Goal: Information Seeking & Learning: Find specific fact

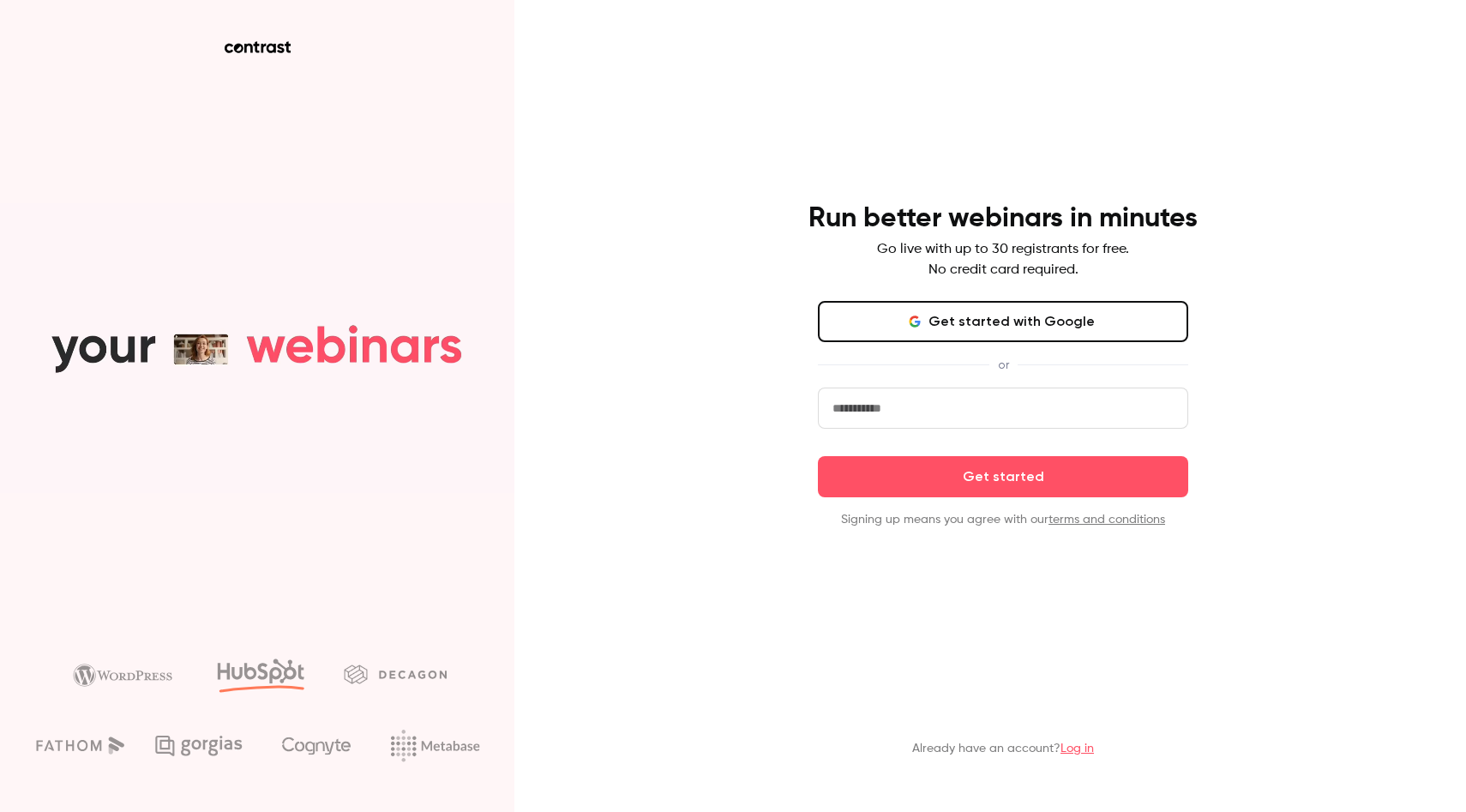
click at [1075, 747] on link "Log in" at bounding box center [1077, 749] width 34 height 12
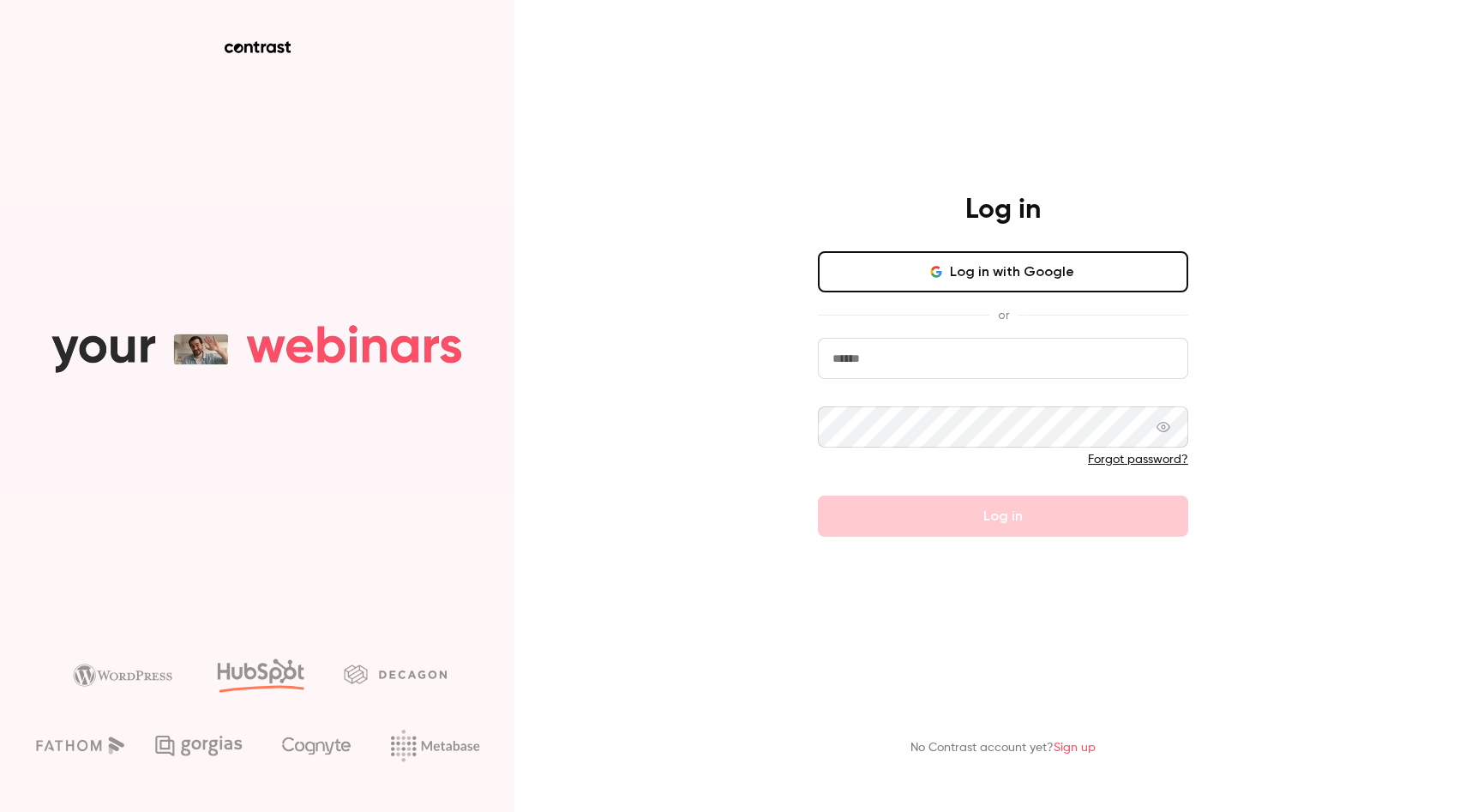
click at [1026, 284] on button "Log in with Google" at bounding box center [1003, 272] width 370 height 42
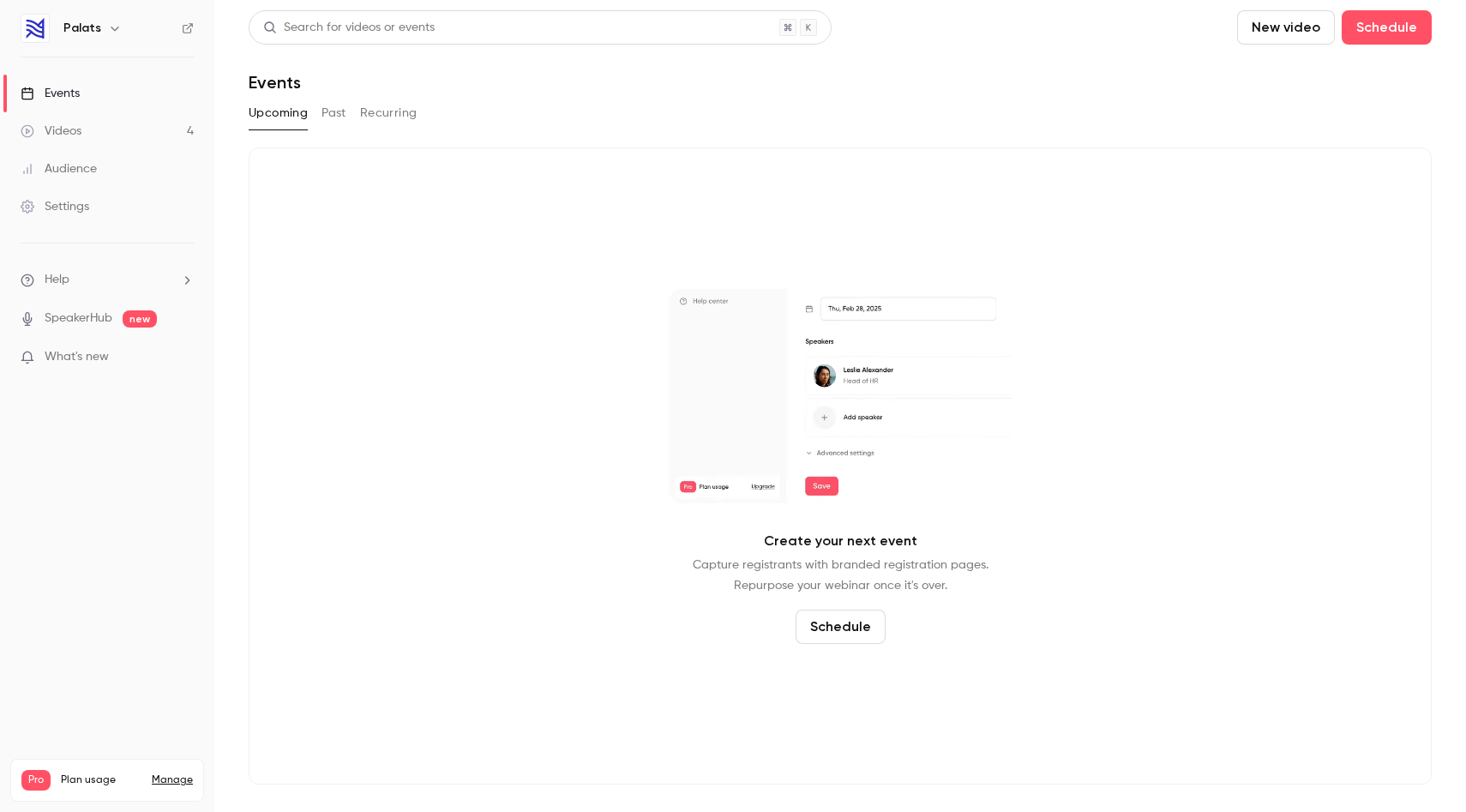
click at [334, 112] on button "Past" at bounding box center [333, 114] width 25 height 28
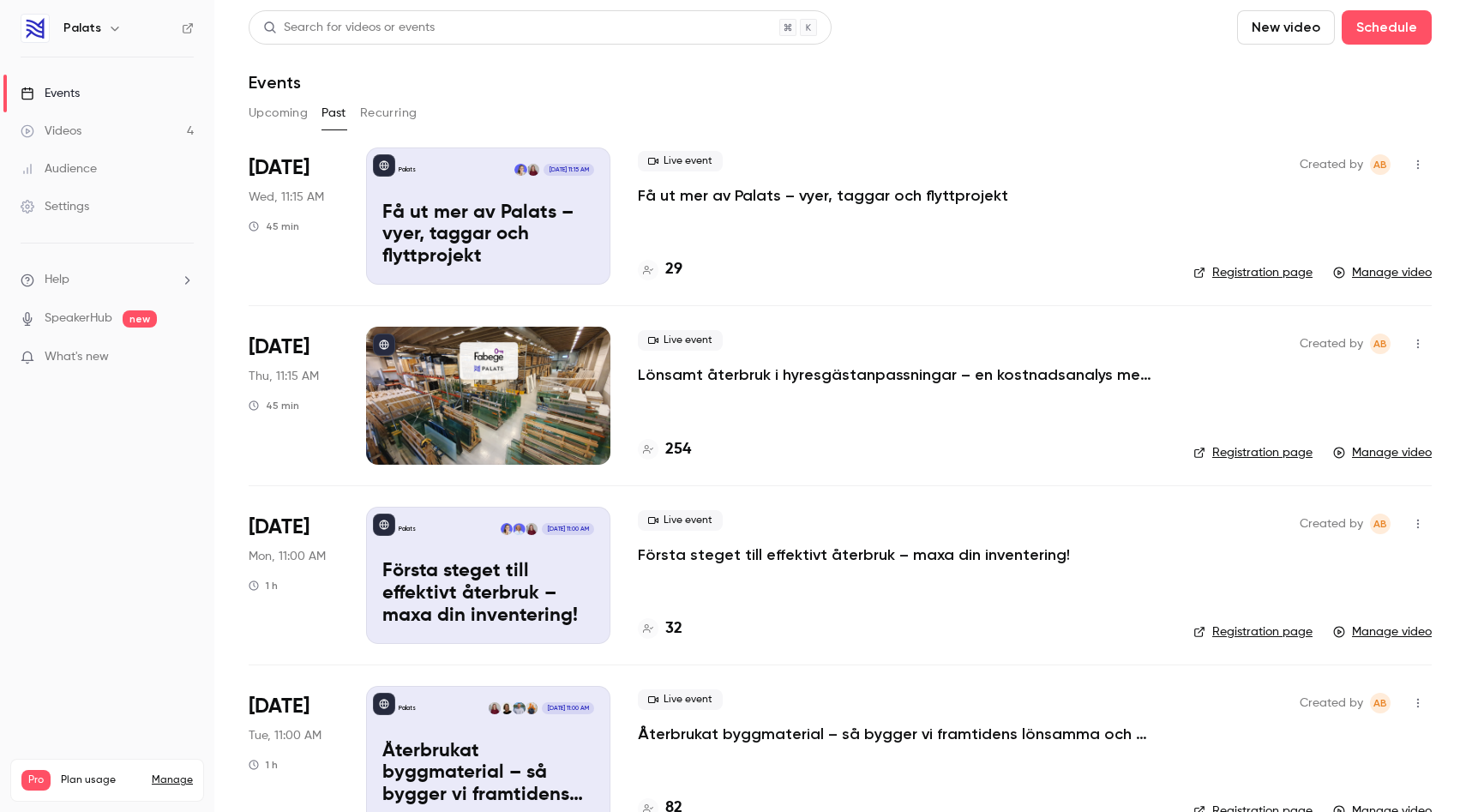
click at [678, 454] on h4 "254" at bounding box center [679, 449] width 26 height 23
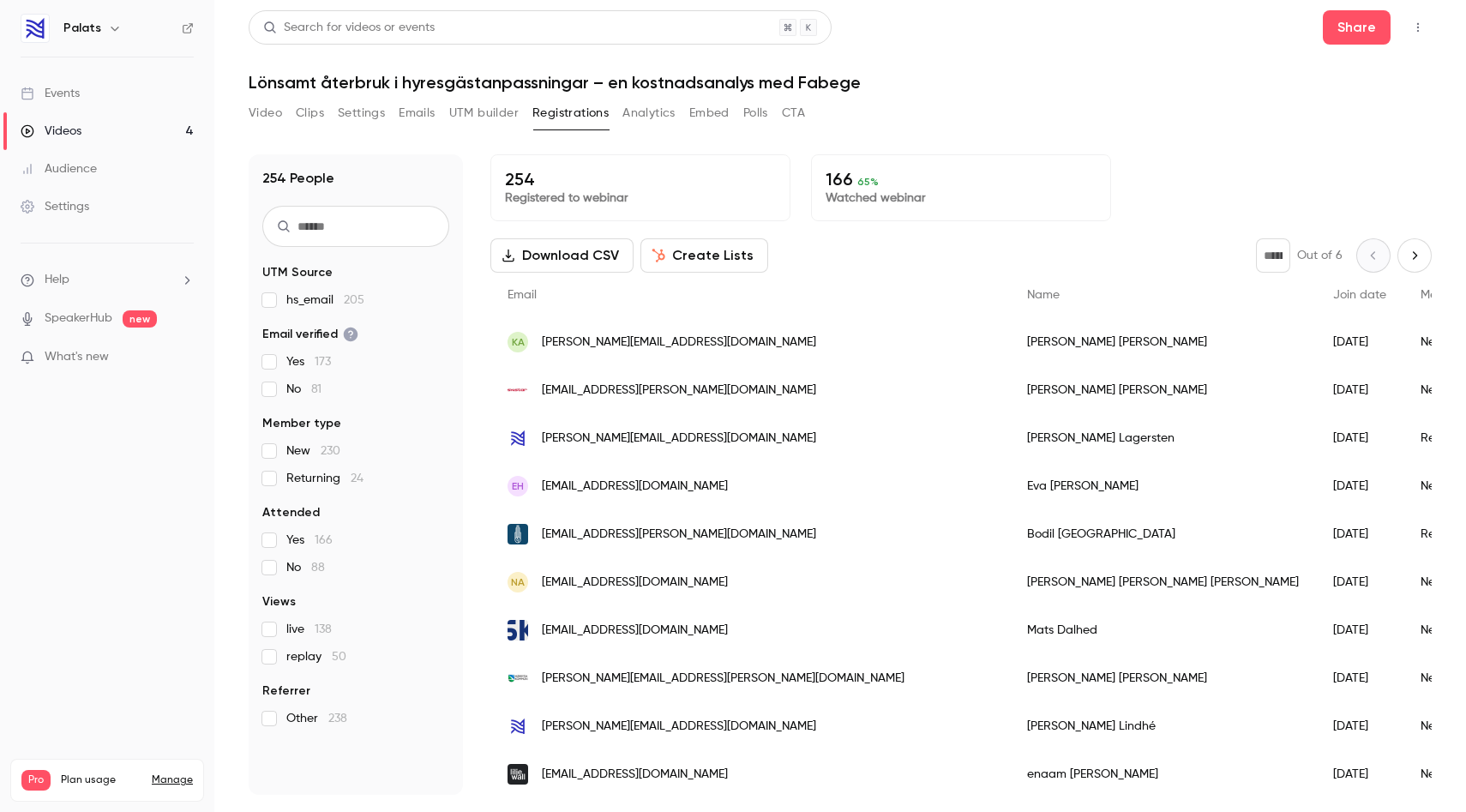
click at [1010, 390] on div "[PERSON_NAME]" at bounding box center [1162, 390] width 306 height 48
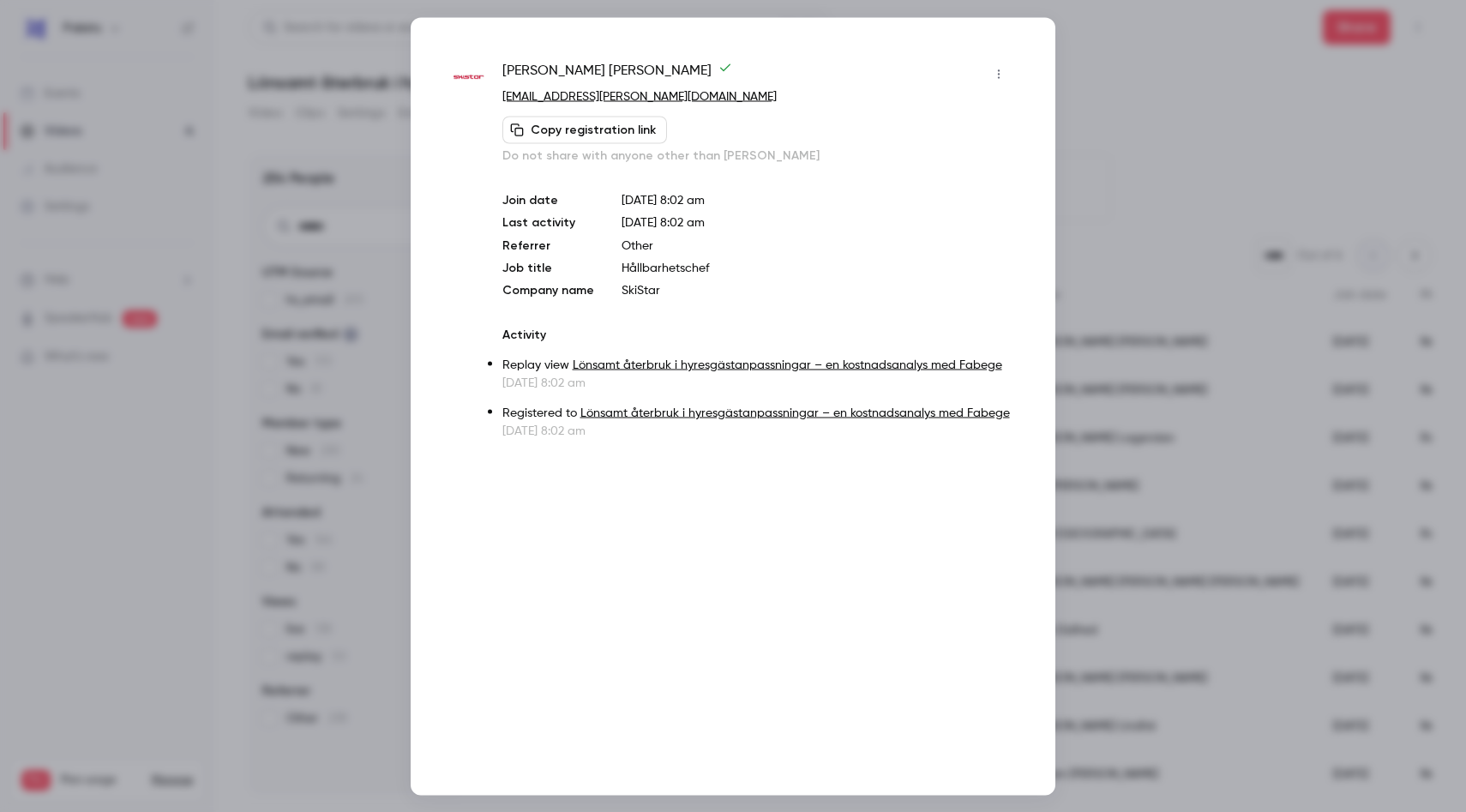
click at [1172, 88] on div at bounding box center [733, 406] width 1466 height 812
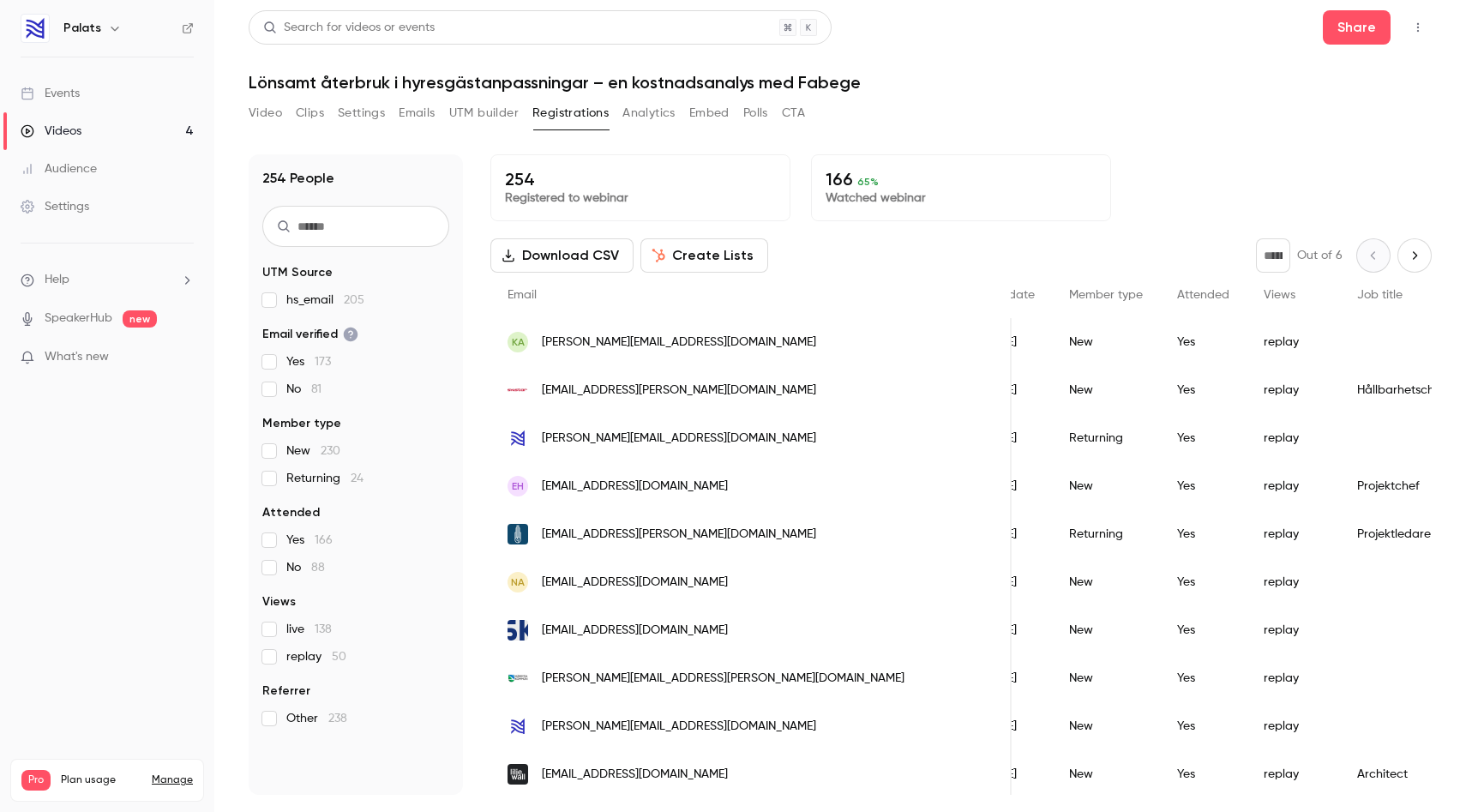
scroll to position [0, 367]
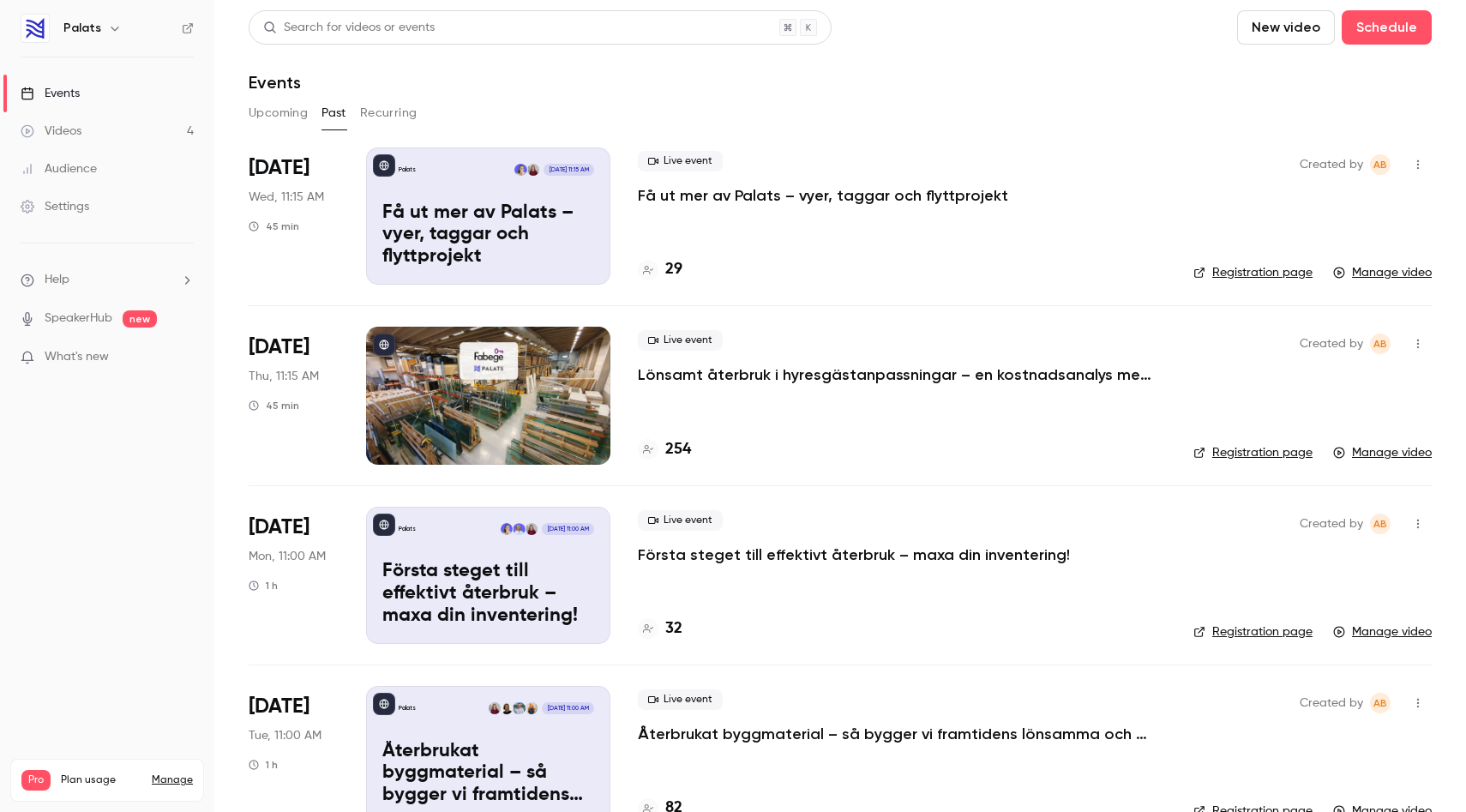
click at [651, 398] on div "Live event Lönsamt återbruk i hyresgästanpassningar – en kostnadsanalys med Fab…" at bounding box center [902, 395] width 528 height 137
click at [535, 394] on div at bounding box center [488, 395] width 244 height 137
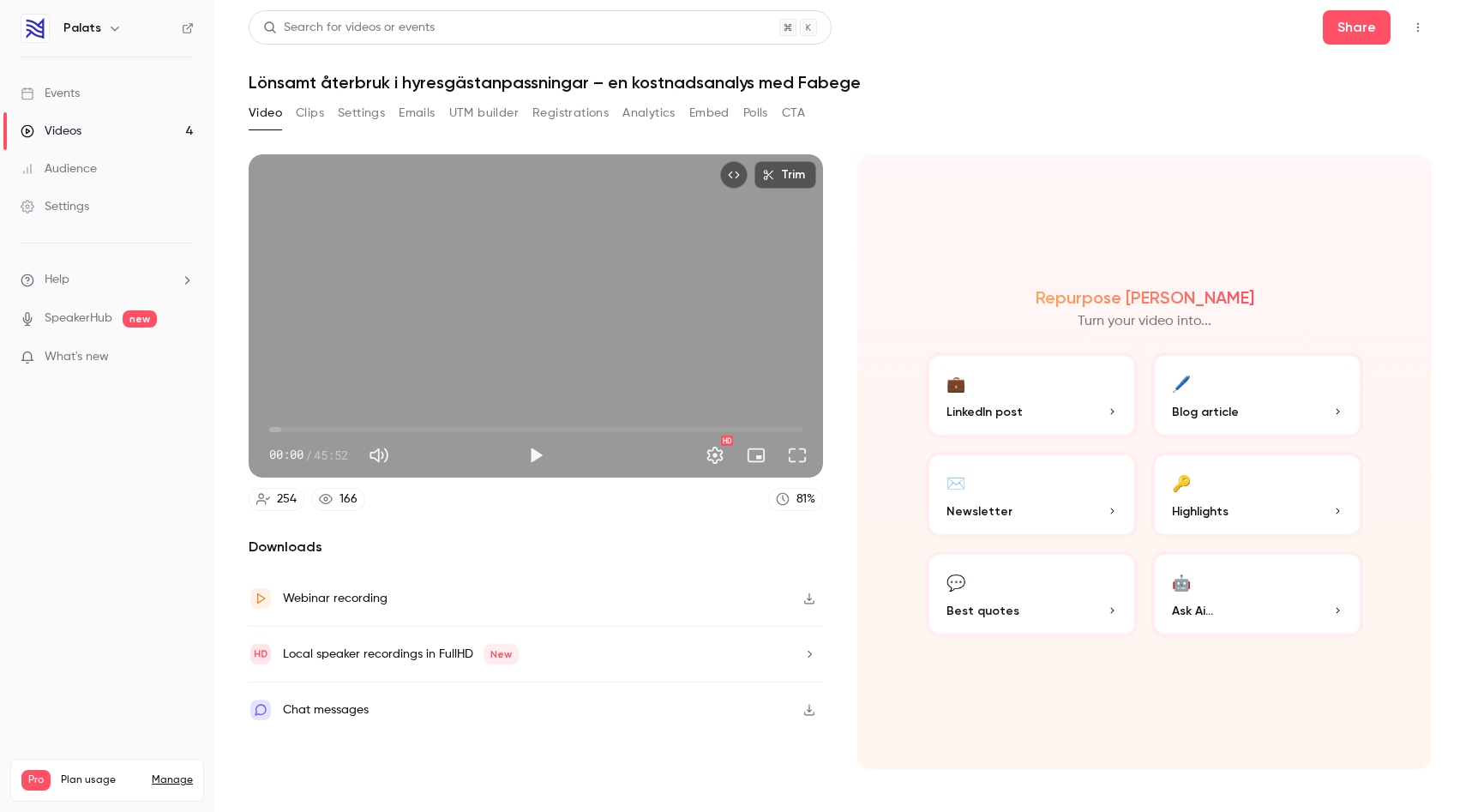
click at [570, 110] on button "Registrations" at bounding box center [570, 114] width 76 height 28
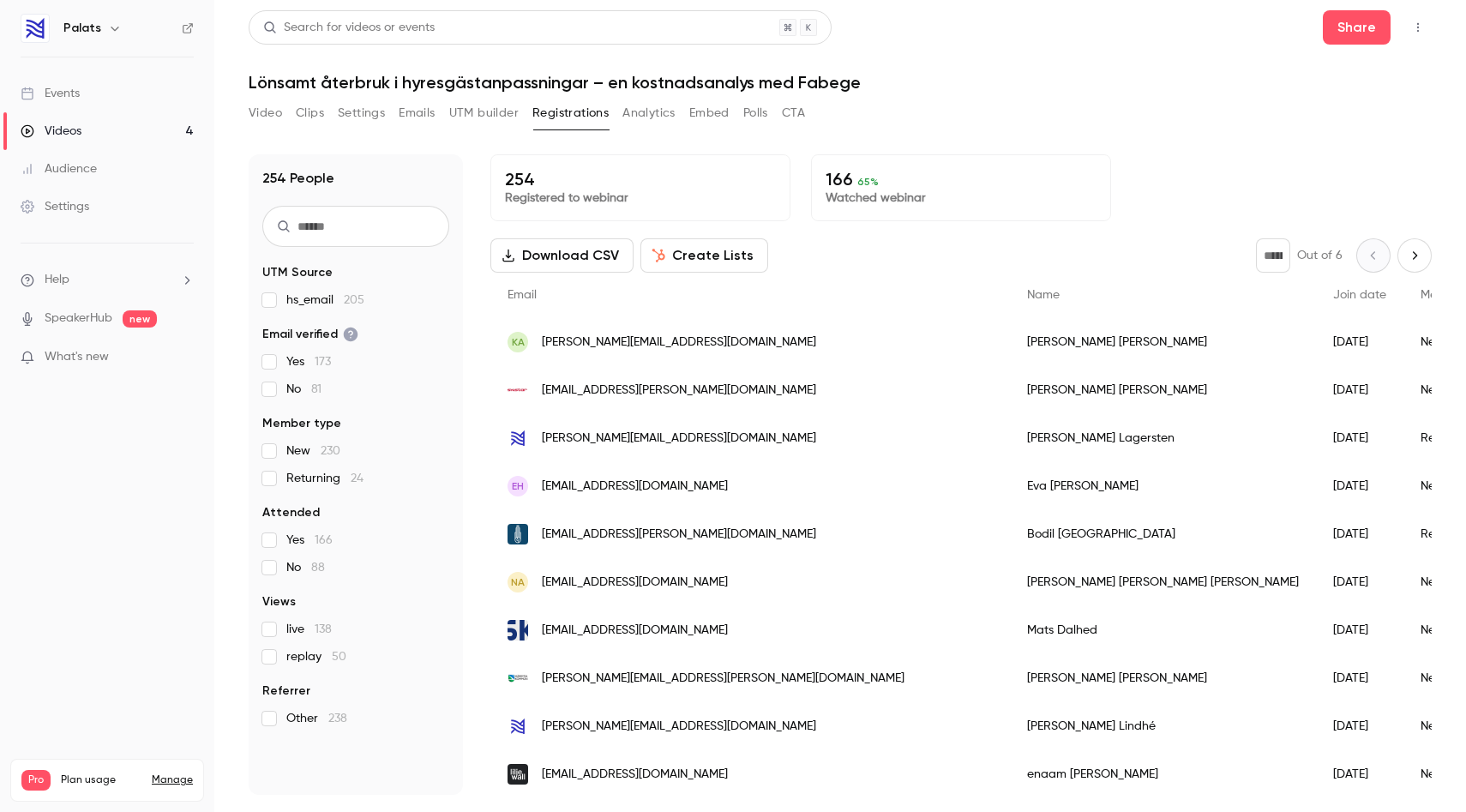
click at [550, 549] on div "[EMAIL_ADDRESS][PERSON_NAME][DOMAIN_NAME]" at bounding box center [750, 534] width 519 height 48
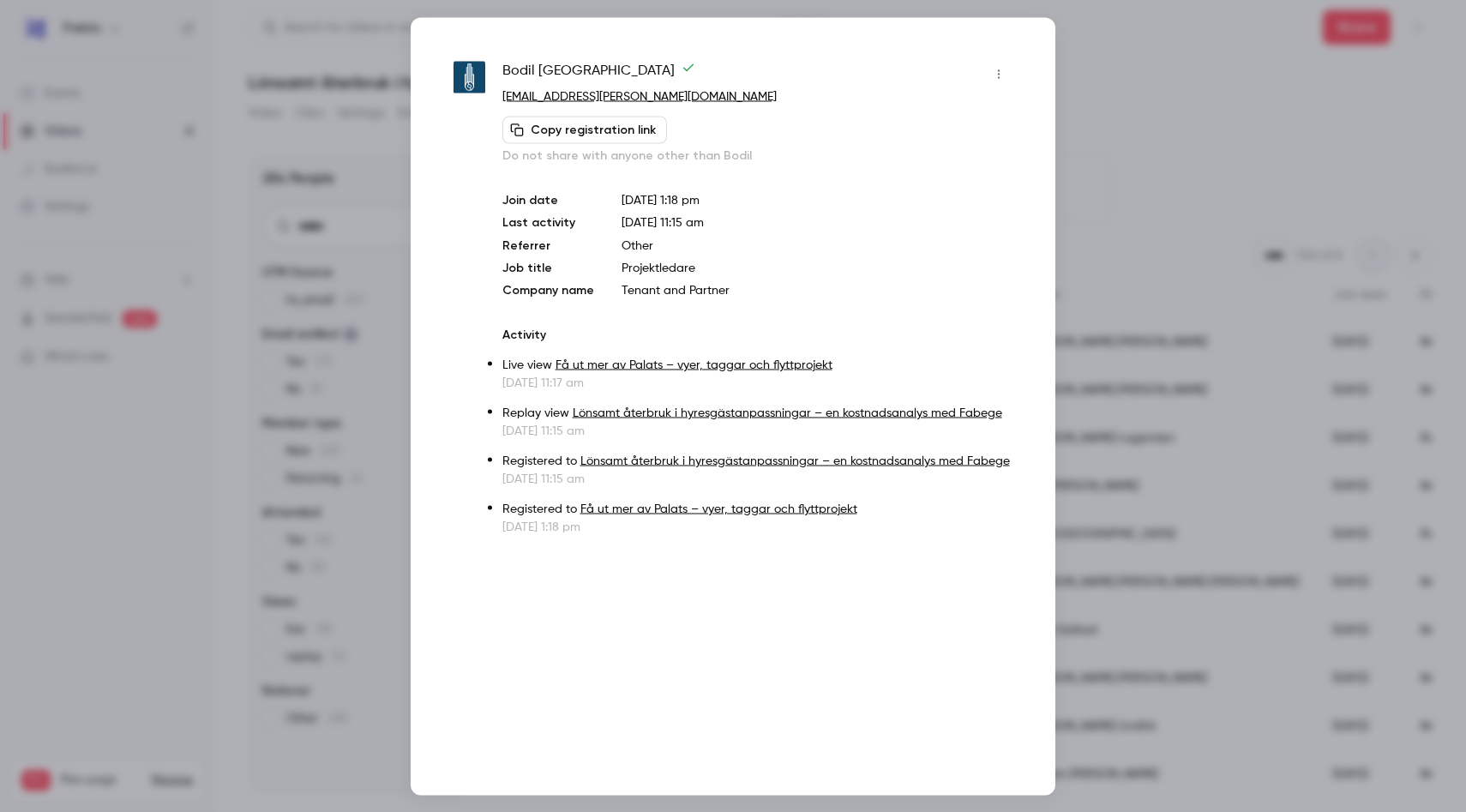
click at [1146, 173] on div at bounding box center [733, 406] width 1466 height 812
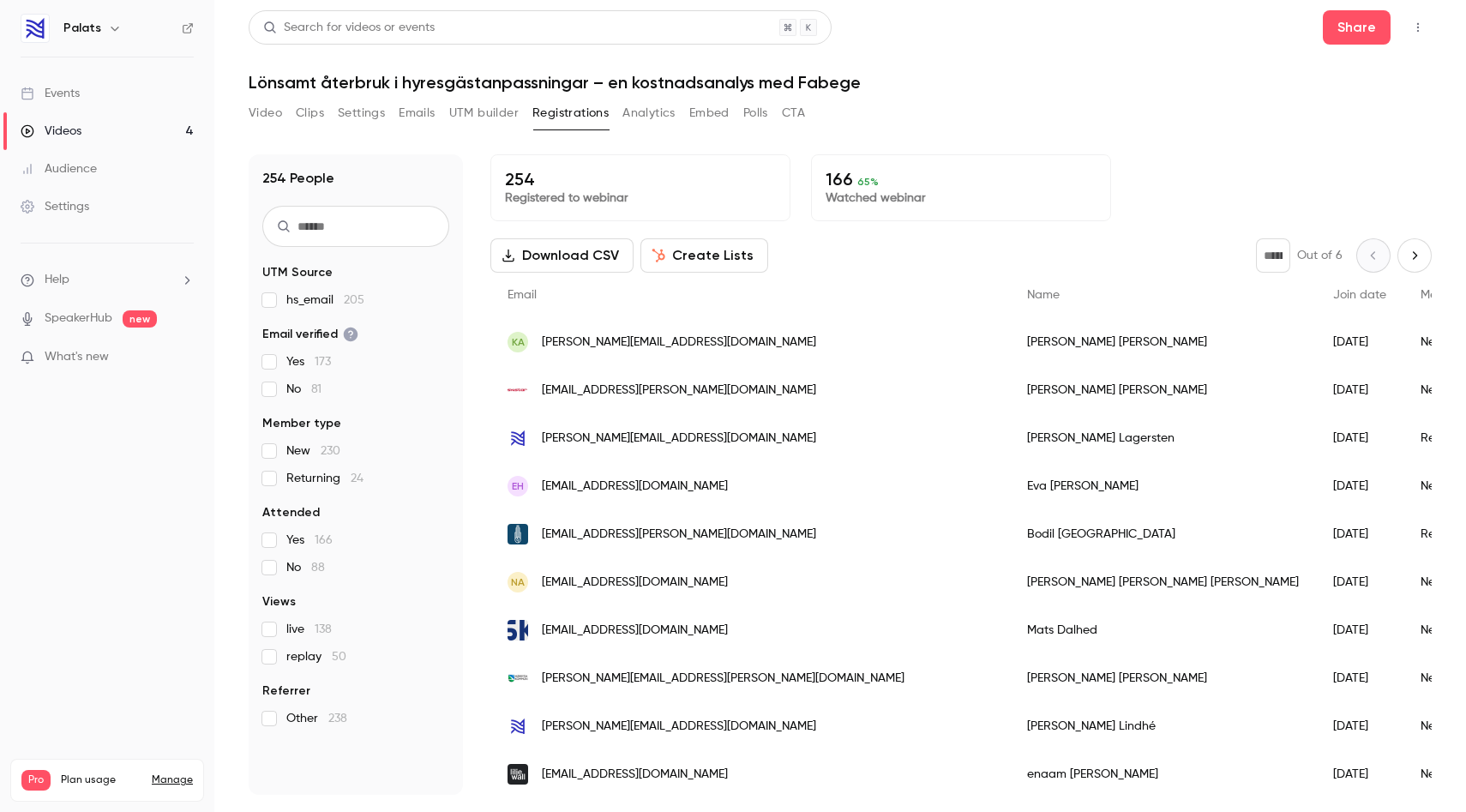
click at [107, 171] on link "Audience" at bounding box center [107, 169] width 215 height 38
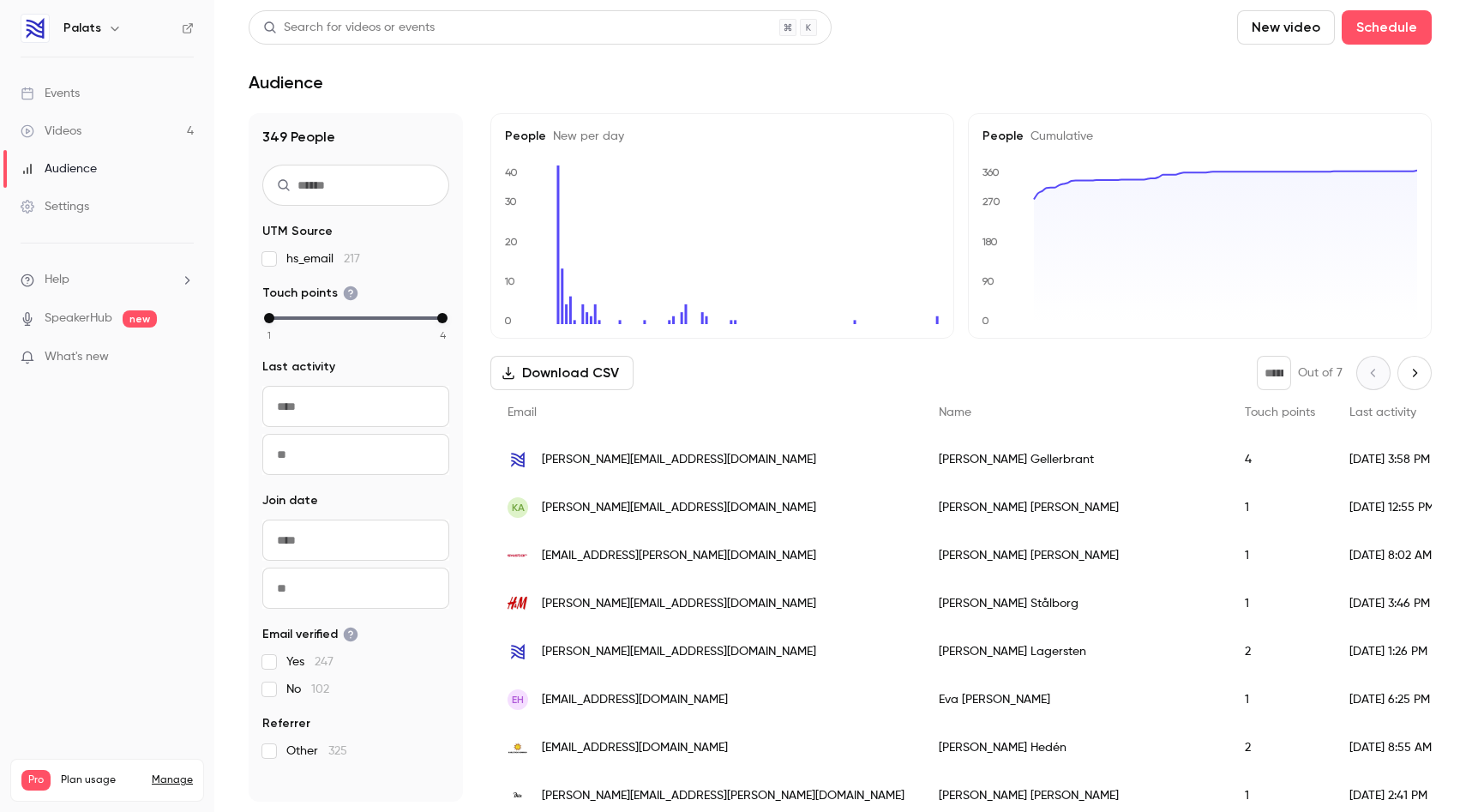
click at [698, 550] on div "[EMAIL_ADDRESS][PERSON_NAME][DOMAIN_NAME]" at bounding box center [706, 555] width 431 height 48
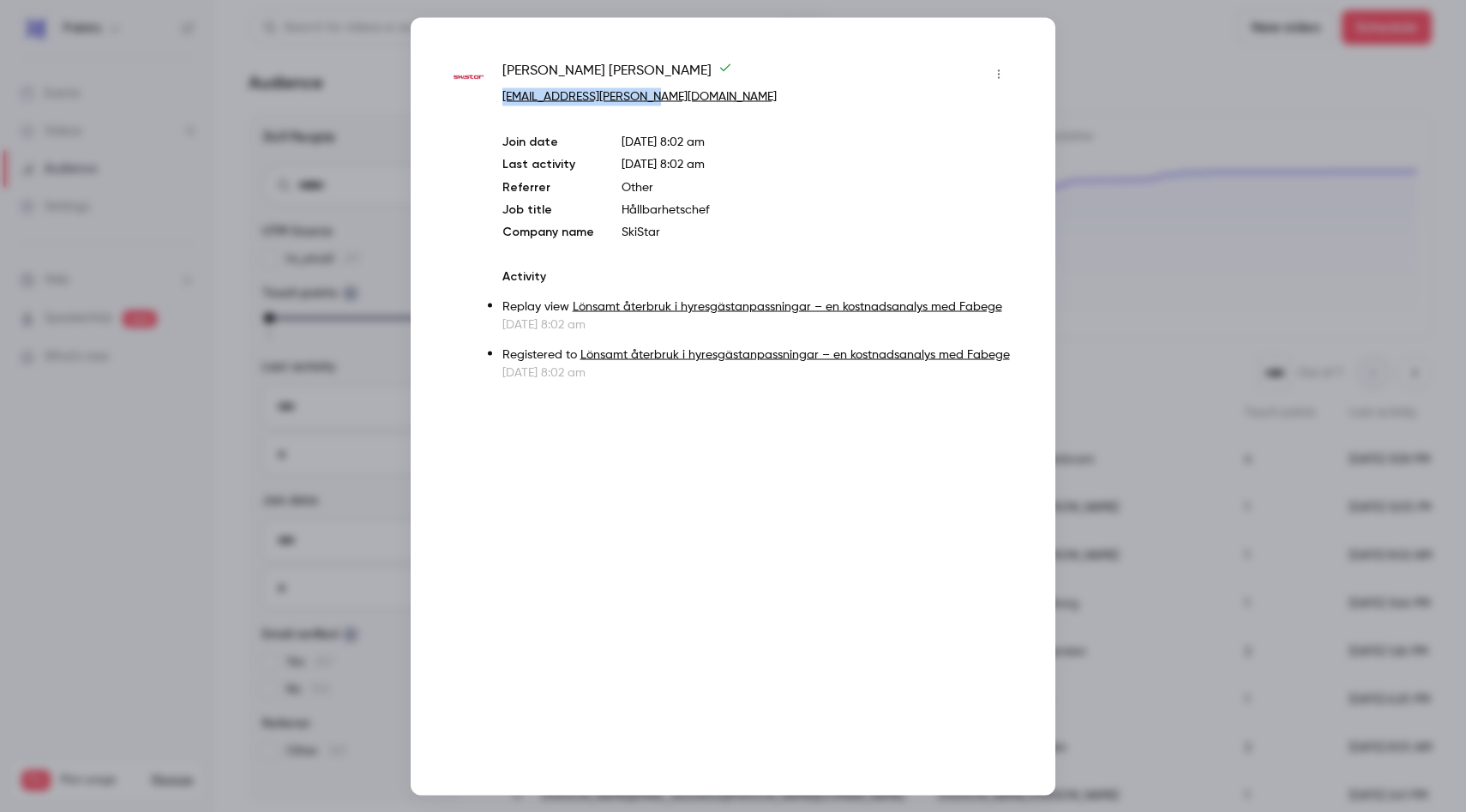
copy link "[EMAIL_ADDRESS][PERSON_NAME][DOMAIN_NAME]"
click at [1138, 57] on div at bounding box center [733, 406] width 1466 height 812
